Goal: Transaction & Acquisition: Purchase product/service

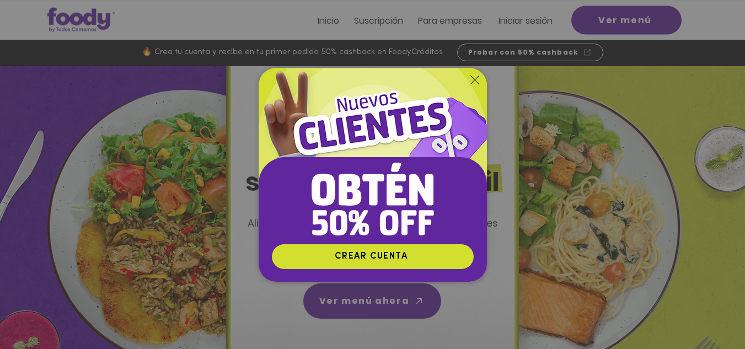
click at [621, 19] on div "Nuevos suscriptores 50% off" at bounding box center [372, 174] width 745 height 349
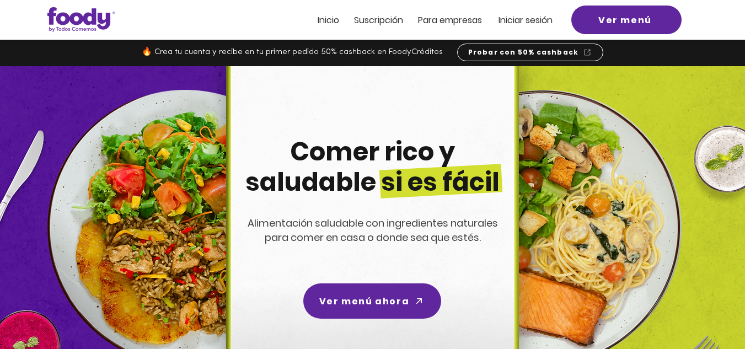
click at [523, 20] on span "Iniciar sesión" at bounding box center [525, 20] width 54 height 13
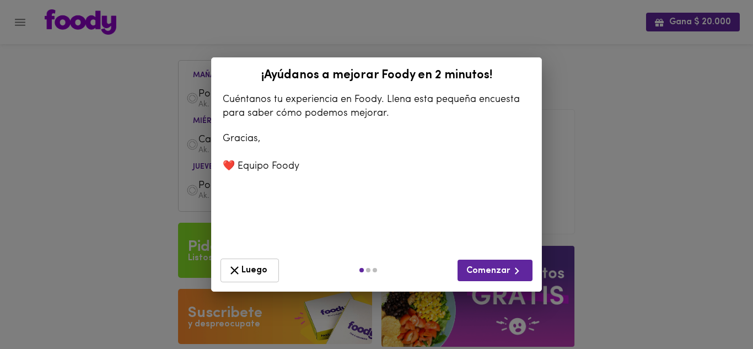
click at [258, 268] on span "Luego" at bounding box center [250, 271] width 44 height 14
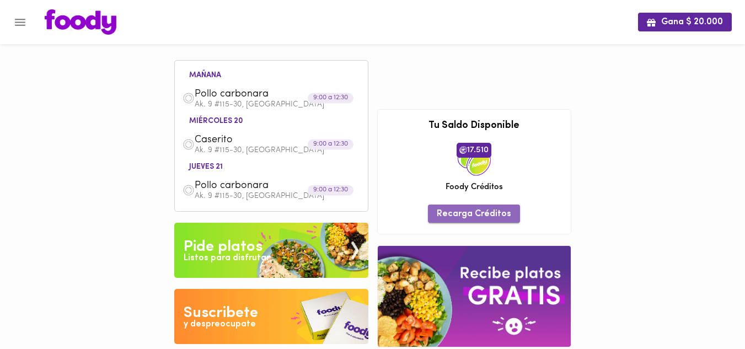
click at [493, 212] on span "Recarga Créditos" at bounding box center [474, 214] width 74 height 10
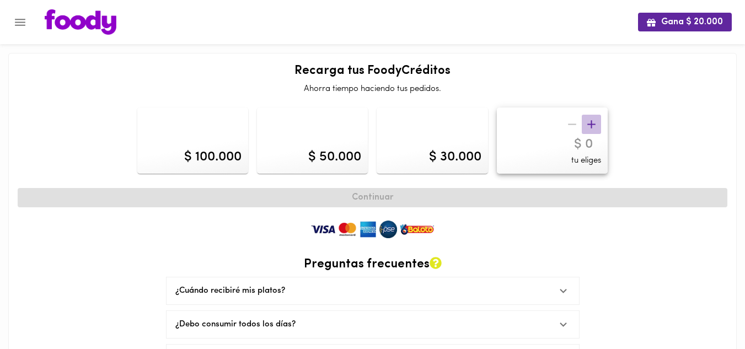
click at [591, 117] on icon "button" at bounding box center [592, 124] width 14 height 14
click at [590, 117] on icon "button" at bounding box center [592, 124] width 14 height 14
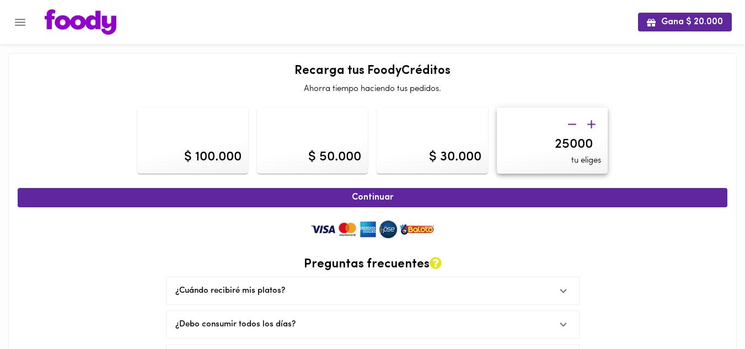
click at [590, 117] on icon "button" at bounding box center [592, 124] width 14 height 14
click at [589, 117] on icon "button" at bounding box center [592, 124] width 14 height 14
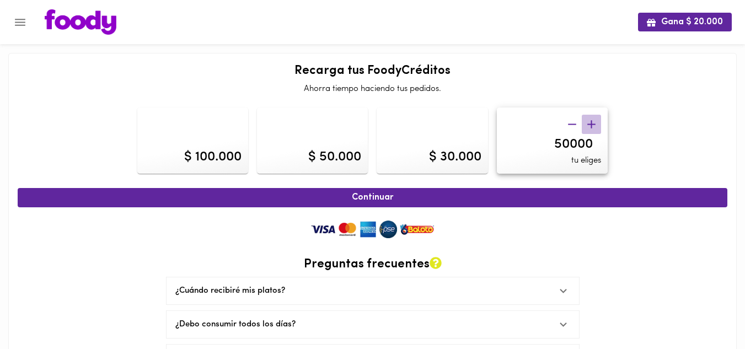
click at [589, 117] on icon "button" at bounding box center [592, 124] width 14 height 14
click at [592, 125] on icon "button" at bounding box center [591, 124] width 8 height 8
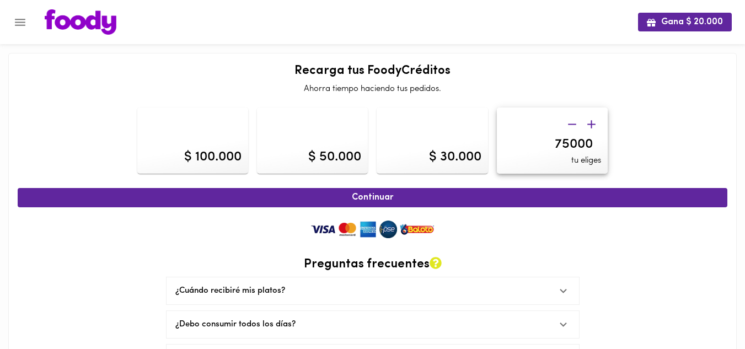
click at [592, 125] on icon "button" at bounding box center [591, 124] width 8 height 8
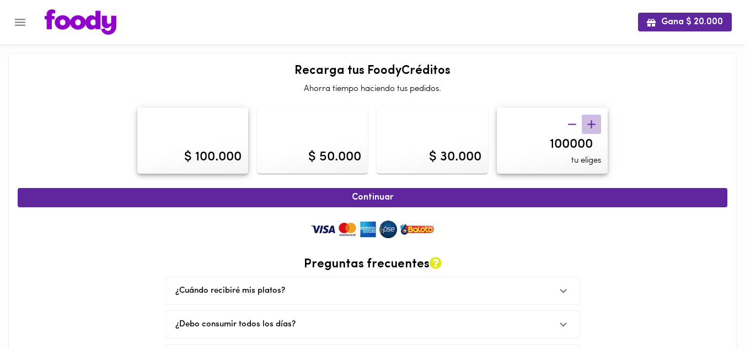
click at [592, 125] on icon "button" at bounding box center [591, 124] width 8 height 8
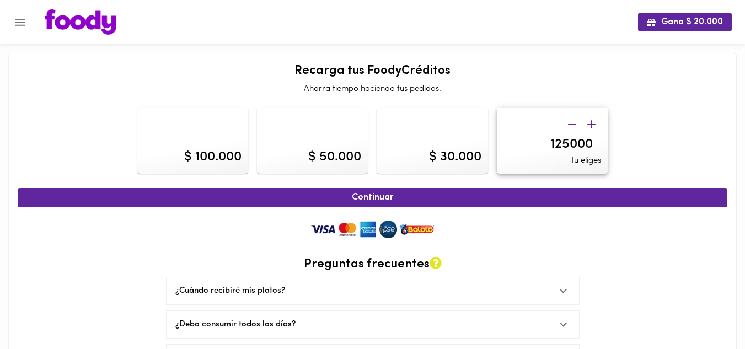
click at [592, 125] on icon "button" at bounding box center [591, 124] width 8 height 8
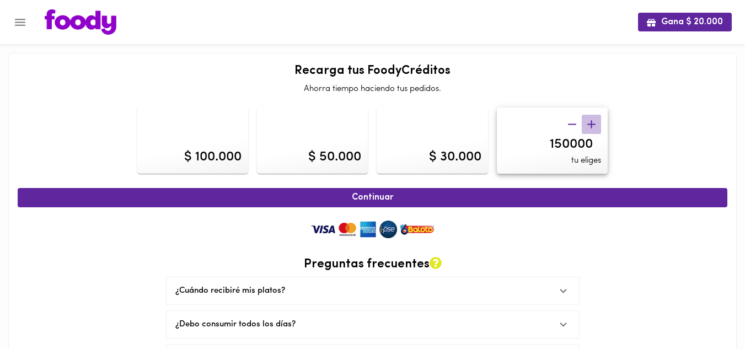
click at [592, 125] on icon "button" at bounding box center [591, 124] width 8 height 8
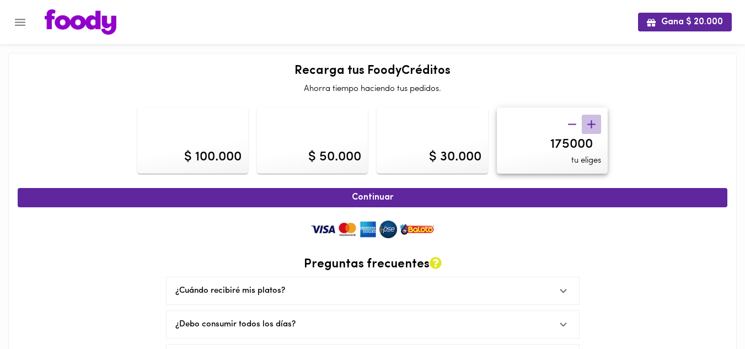
click at [592, 125] on icon "button" at bounding box center [591, 124] width 8 height 8
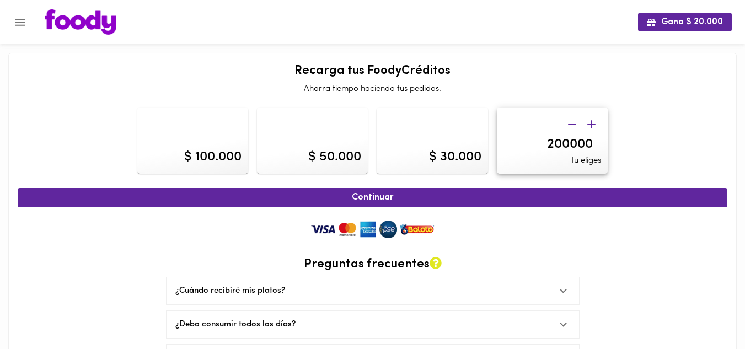
click at [592, 125] on icon "button" at bounding box center [591, 124] width 8 height 8
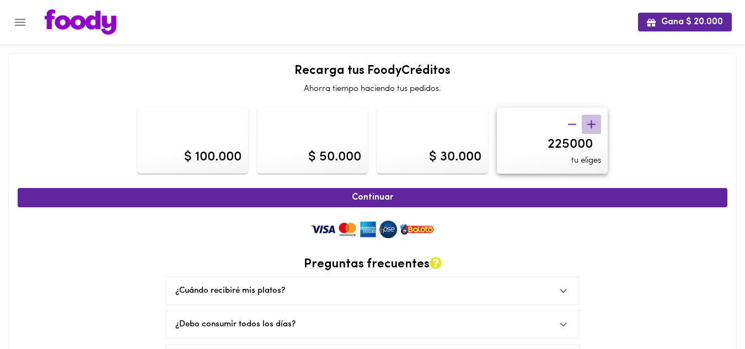
click at [592, 125] on icon "button" at bounding box center [591, 124] width 8 height 8
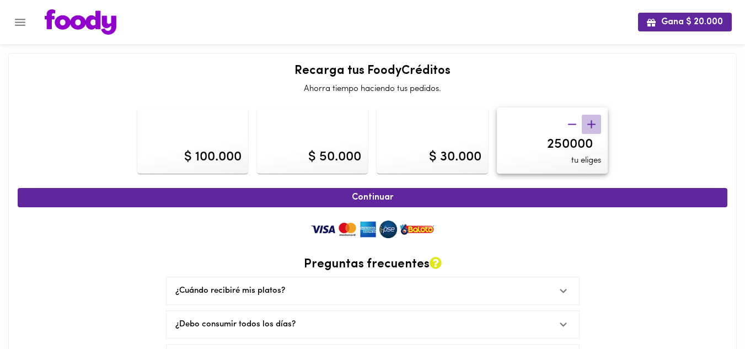
click at [592, 125] on icon "button" at bounding box center [591, 124] width 8 height 8
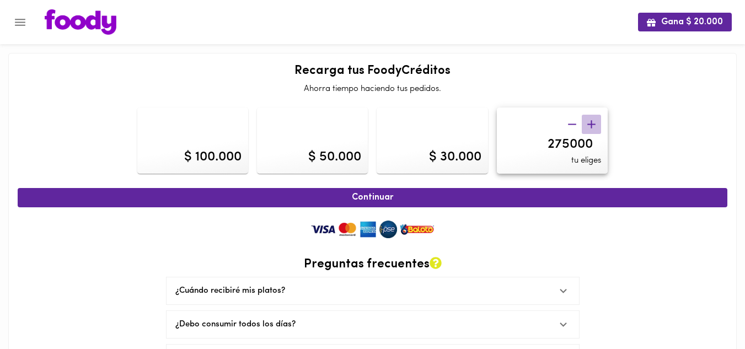
click at [592, 125] on icon "button" at bounding box center [591, 124] width 8 height 8
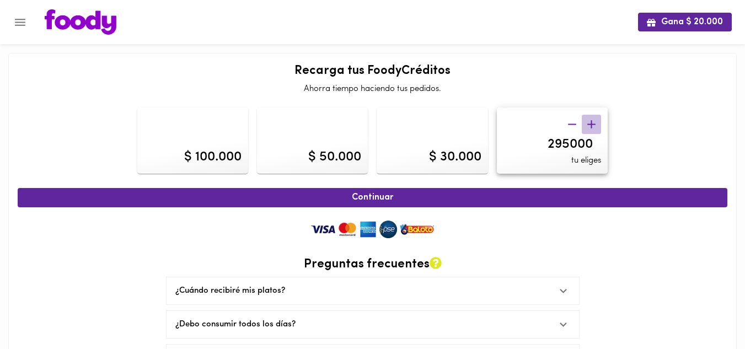
type input "300000"
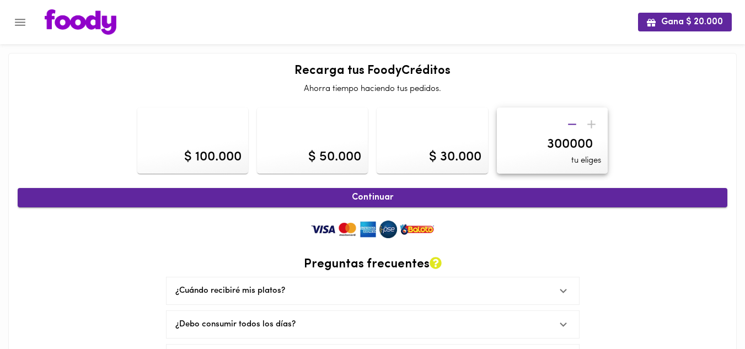
click at [366, 199] on span "Continuar" at bounding box center [372, 197] width 685 height 10
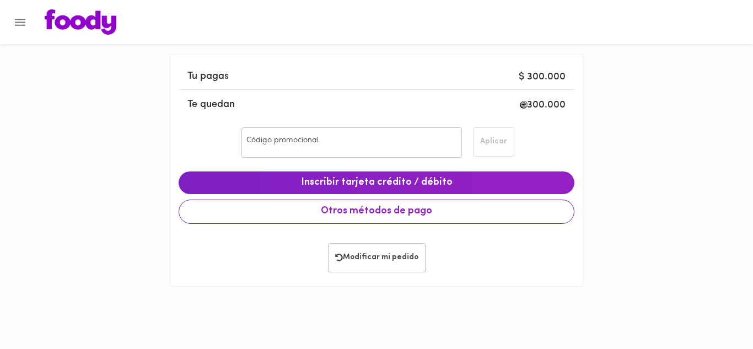
click at [361, 212] on span "Otros métodos de pago" at bounding box center [376, 212] width 377 height 12
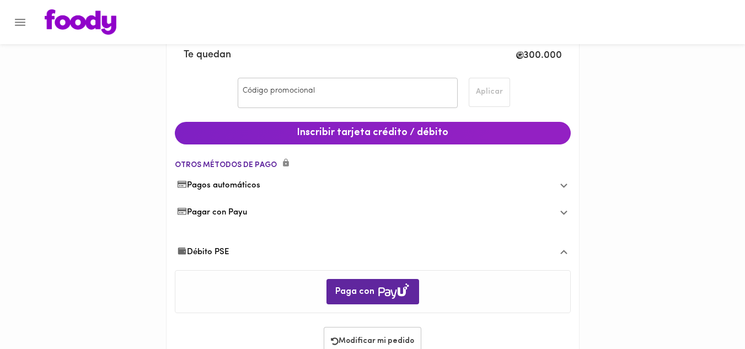
scroll to position [87, 0]
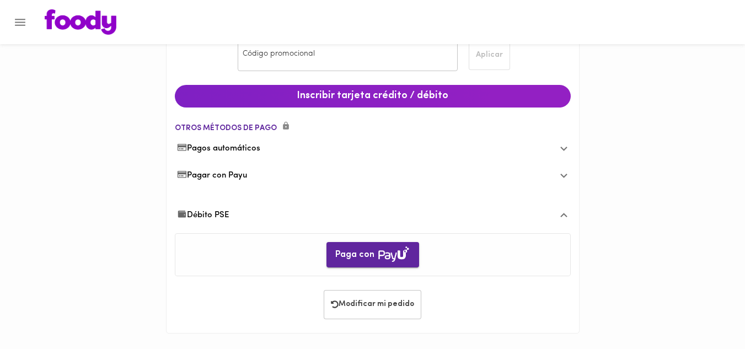
click at [365, 255] on span "Paga con" at bounding box center [372, 255] width 75 height 18
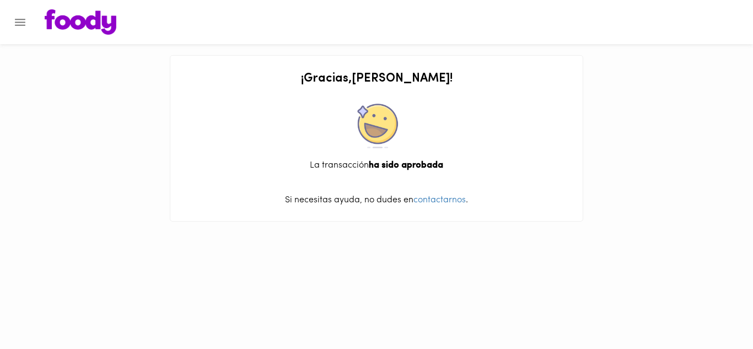
click at [23, 19] on icon "Menu" at bounding box center [20, 22] width 10 height 7
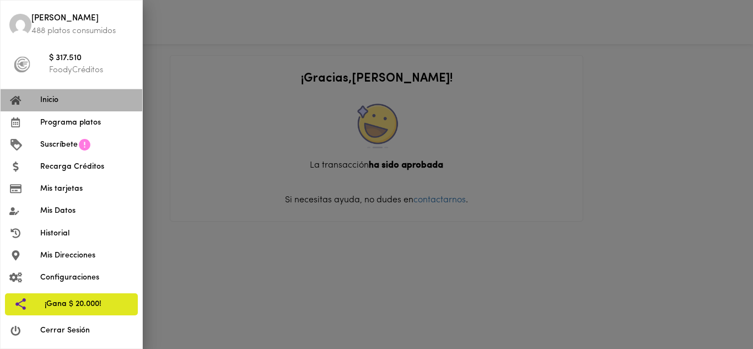
click at [53, 99] on span "Inicio" at bounding box center [86, 100] width 93 height 12
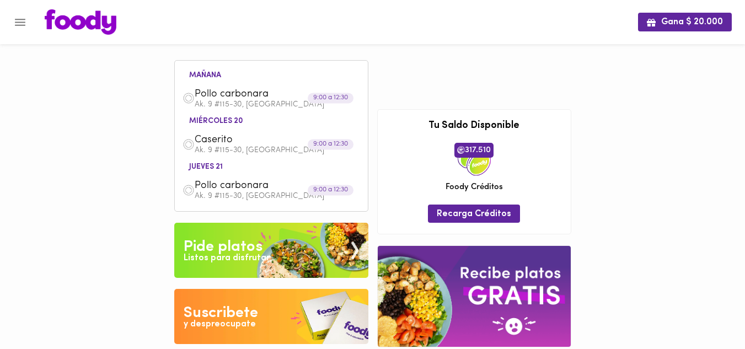
click at [18, 20] on icon "Menu" at bounding box center [20, 22] width 14 height 14
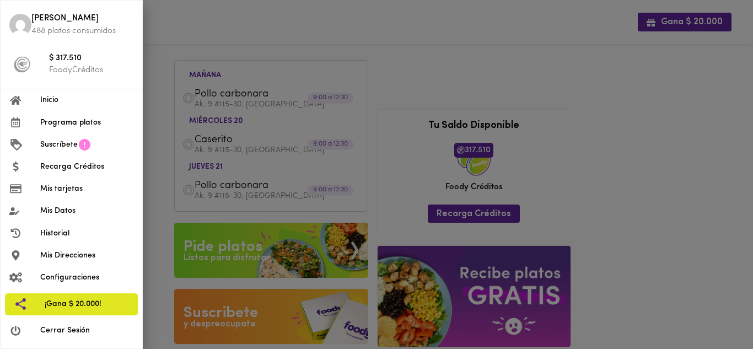
click at [57, 332] on span "Cerrar Sesión" at bounding box center [86, 331] width 93 height 12
